Goal: Task Accomplishment & Management: Use online tool/utility

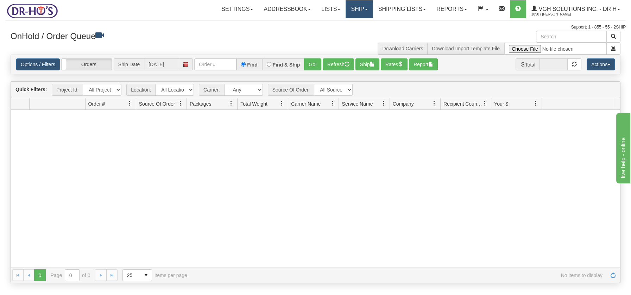
click at [357, 12] on link "Ship" at bounding box center [359, 9] width 27 height 18
click at [334, 24] on span "Ship Screen" at bounding box center [329, 25] width 27 height 6
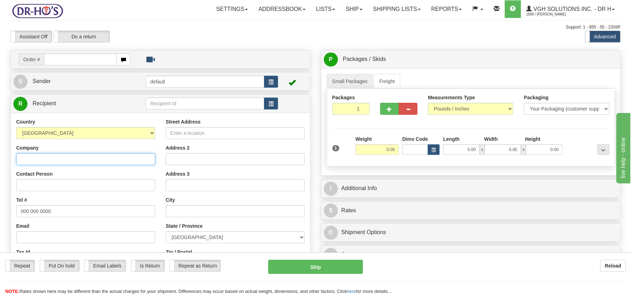
click at [90, 160] on input "Company" at bounding box center [85, 159] width 139 height 12
type input "Dave Hutcheson"
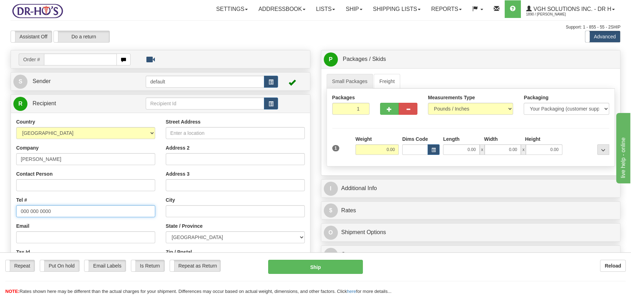
drag, startPoint x: 61, startPoint y: 212, endPoint x: 5, endPoint y: 217, distance: 55.8
click at [5, 217] on div "Create a label for the return Create Pickup Without Label Order # S Sender defa…" at bounding box center [160, 205] width 310 height 311
type input "4169921821"
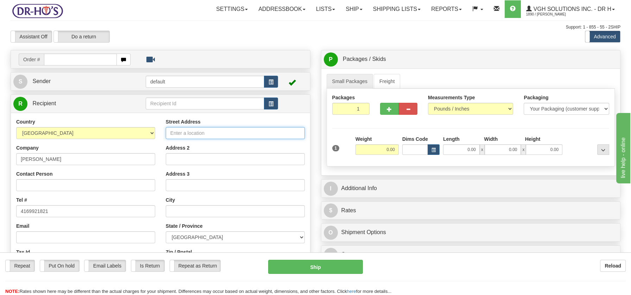
click at [218, 134] on input "Street Address" at bounding box center [235, 133] width 139 height 12
type input "607-11 Lillian street"
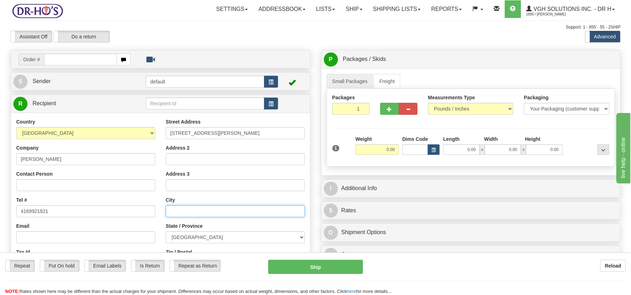
click at [213, 211] on input "text" at bounding box center [235, 211] width 139 height 12
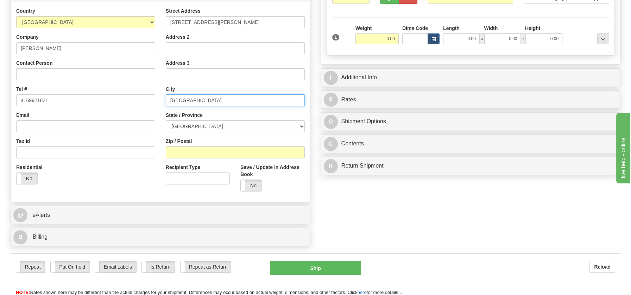
scroll to position [115, 0]
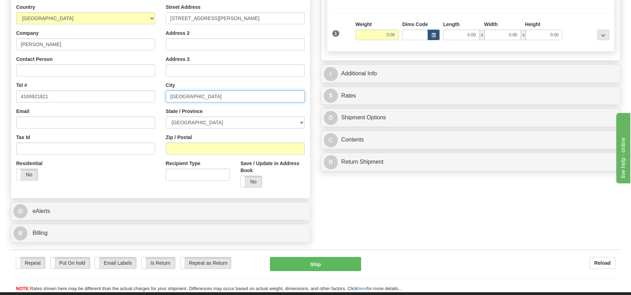
type input "Toronto"
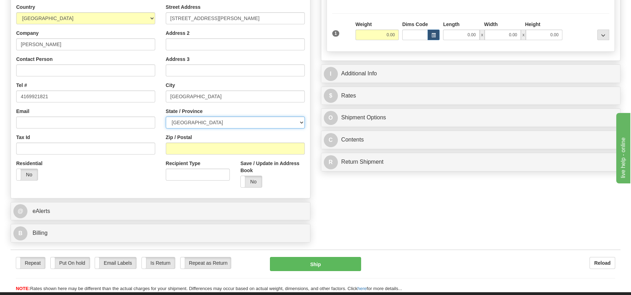
click at [297, 119] on select "ALBERTA BRITISH COLUMBIA MANITOBA NEW BRUNSWICK NEWFOUNDLAND NOVA SCOTIA NUNAVU…" at bounding box center [235, 122] width 139 height 12
select select "ON"
click at [166, 116] on select "ALBERTA BRITISH COLUMBIA MANITOBA NEW BRUNSWICK NEWFOUNDLAND NOVA SCOTIA NUNAVU…" at bounding box center [235, 122] width 139 height 12
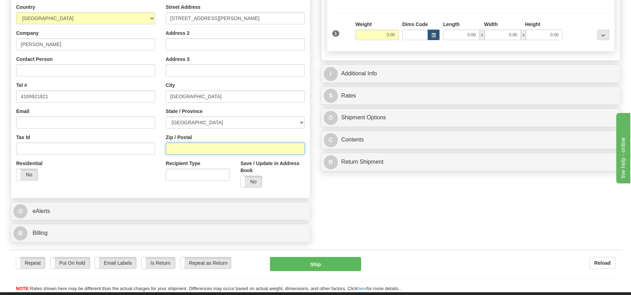
click at [179, 150] on input "Zip / Postal" at bounding box center [235, 149] width 139 height 12
drag, startPoint x: 189, startPoint y: 149, endPoint x: 123, endPoint y: 148, distance: 66.5
click at [123, 148] on div "Country AFGHANISTAN ALAND ISLANDS ALBANIA ALGERIA AMERICAN SAMOA ANDORRA ANGOLA…" at bounding box center [160, 98] width 299 height 189
type input "M4A0C3"
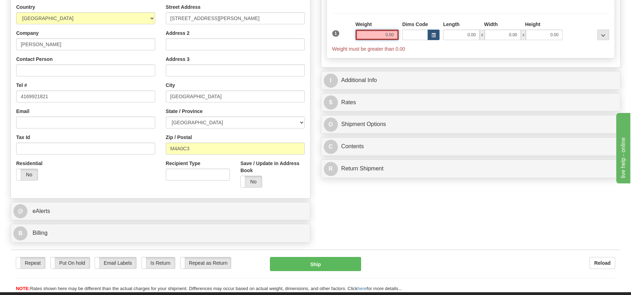
click at [385, 36] on input "0.00" at bounding box center [376, 35] width 43 height 11
type input "0.00"
drag, startPoint x: 385, startPoint y: 34, endPoint x: 397, endPoint y: 33, distance: 11.4
click at [397, 33] on input "0.00" at bounding box center [376, 35] width 43 height 11
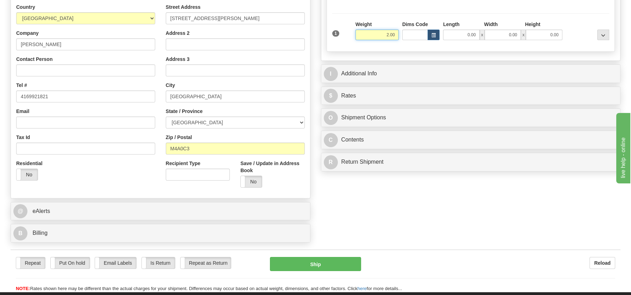
type input "2.00"
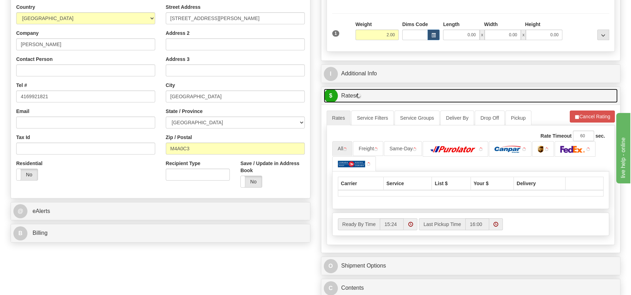
click at [350, 93] on link "$ Rates" at bounding box center [471, 96] width 294 height 14
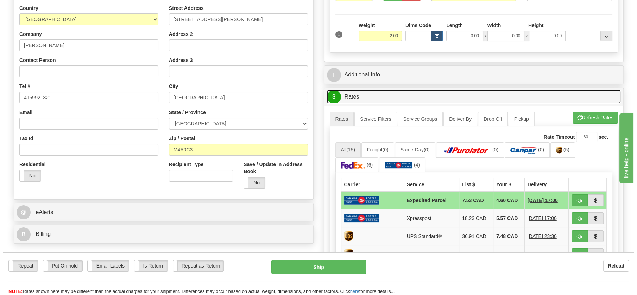
scroll to position [113, 0]
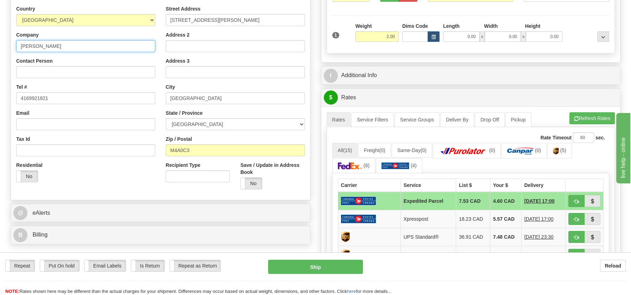
drag, startPoint x: 60, startPoint y: 41, endPoint x: 5, endPoint y: 42, distance: 54.6
click at [5, 42] on div "Create a label for the return Create Pickup Without Label Order # S Sender defa…" at bounding box center [160, 92] width 310 height 311
click at [312, 267] on button "Ship" at bounding box center [315, 267] width 95 height 14
type input "DOM.EP"
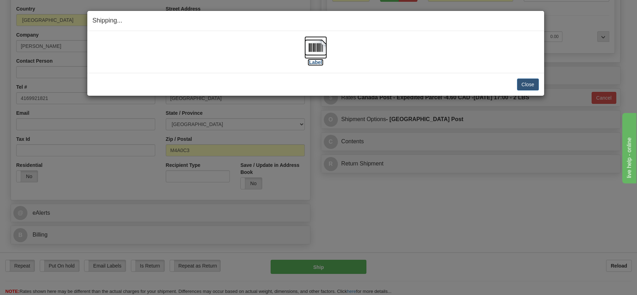
click at [319, 49] on img at bounding box center [315, 47] width 23 height 23
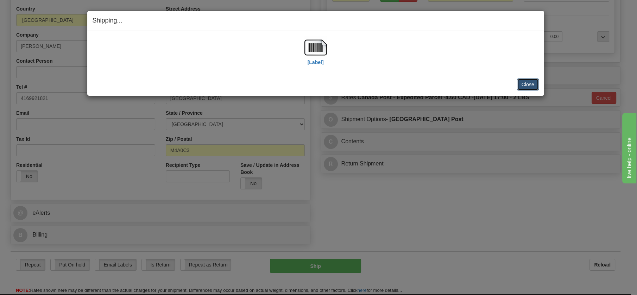
click at [532, 84] on button "Close" at bounding box center [528, 84] width 22 height 12
